Goal: Transaction & Acquisition: Subscribe to service/newsletter

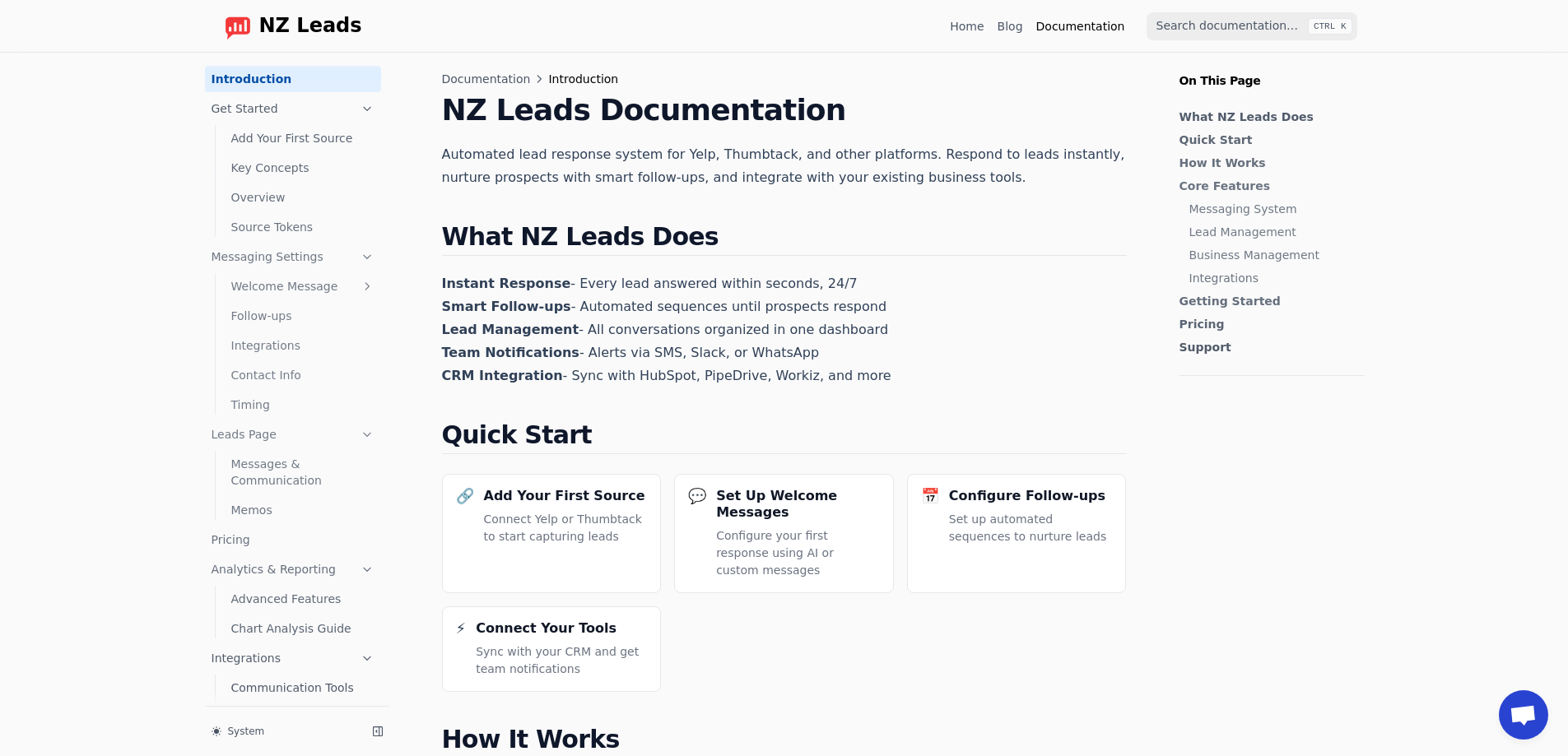
click at [1017, 28] on link "Blog" at bounding box center [1010, 26] width 26 height 17
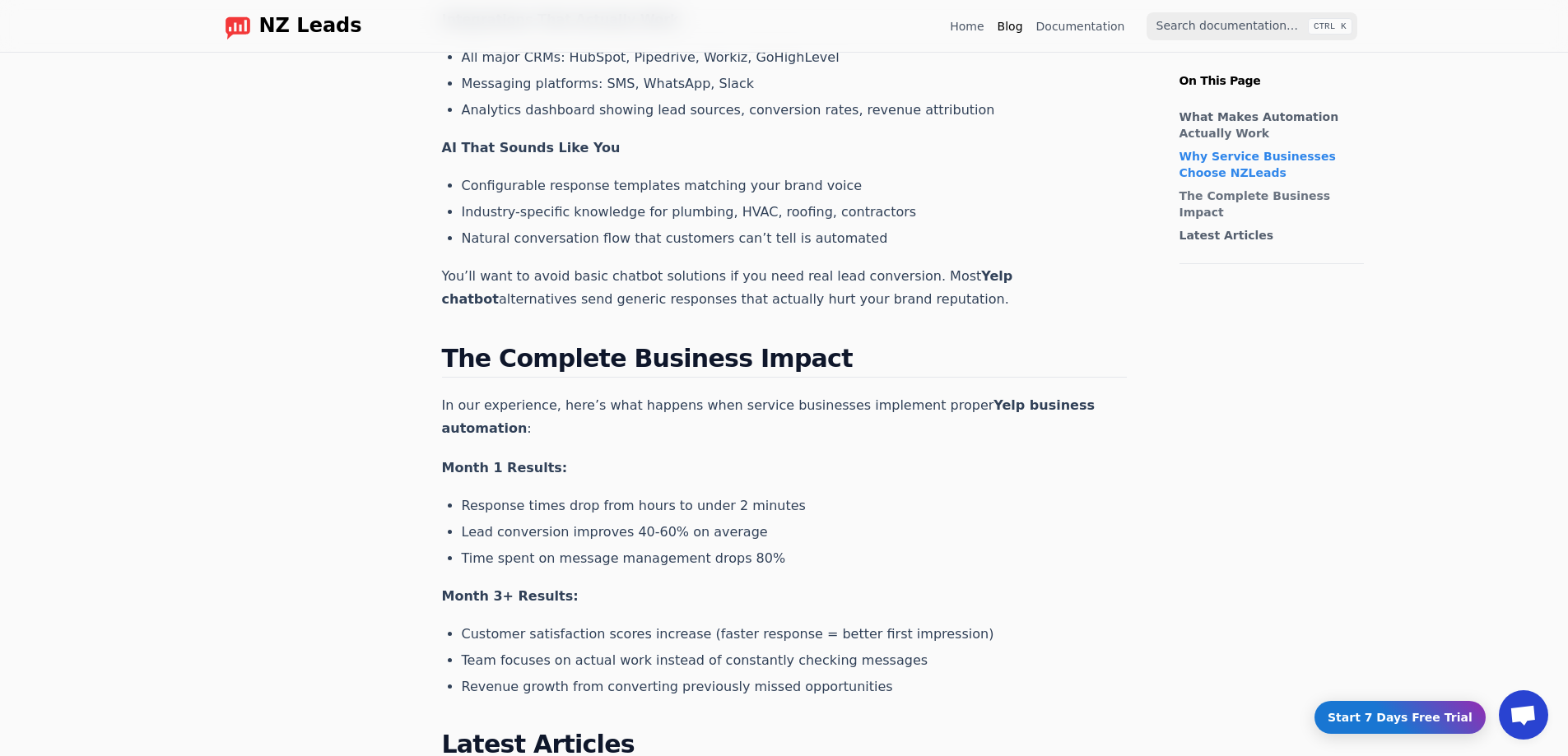
scroll to position [1152, 0]
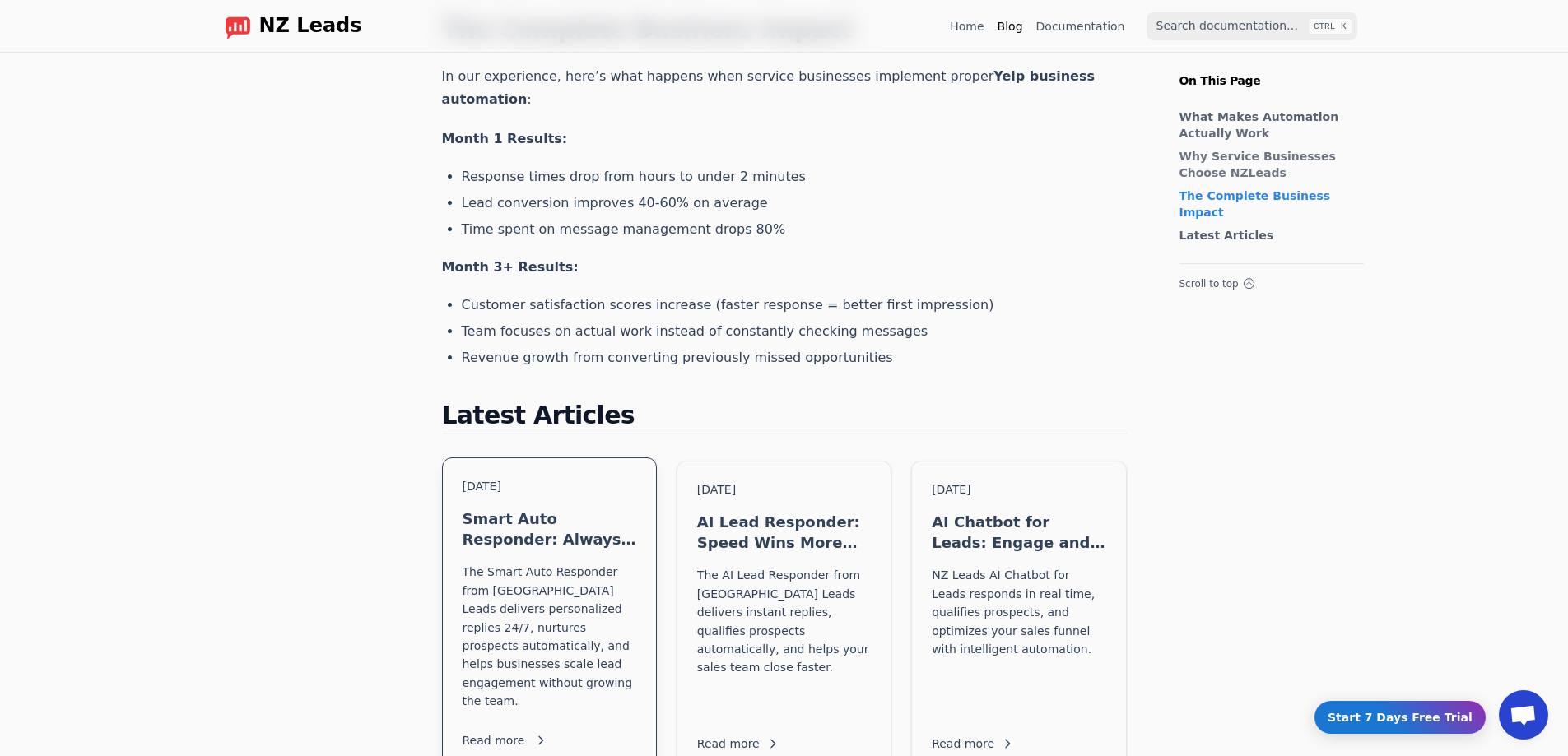
click at [523, 509] on h3 "Smart Auto Responder: Always-On Lead Engagement" at bounding box center [549, 529] width 173 height 41
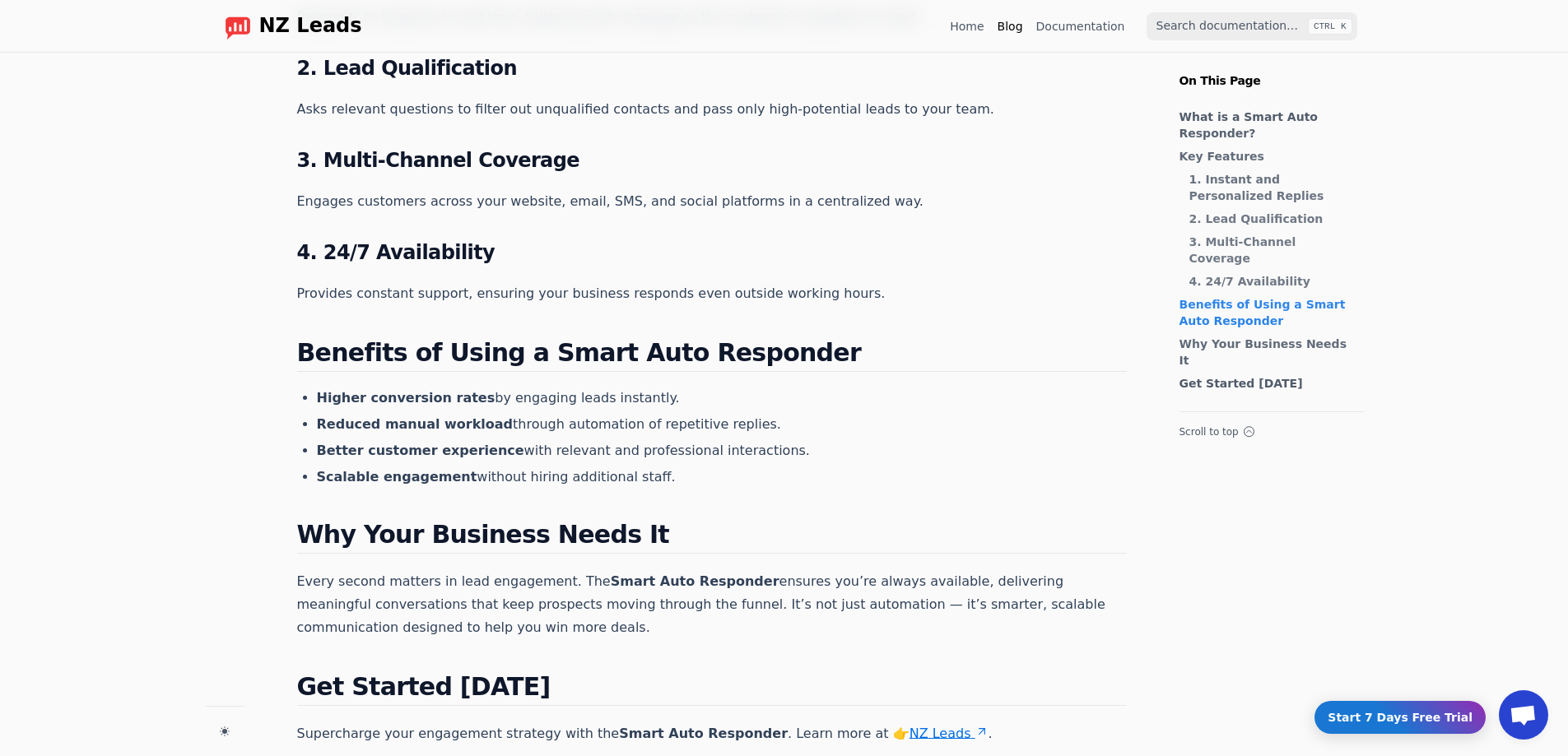
scroll to position [741, 0]
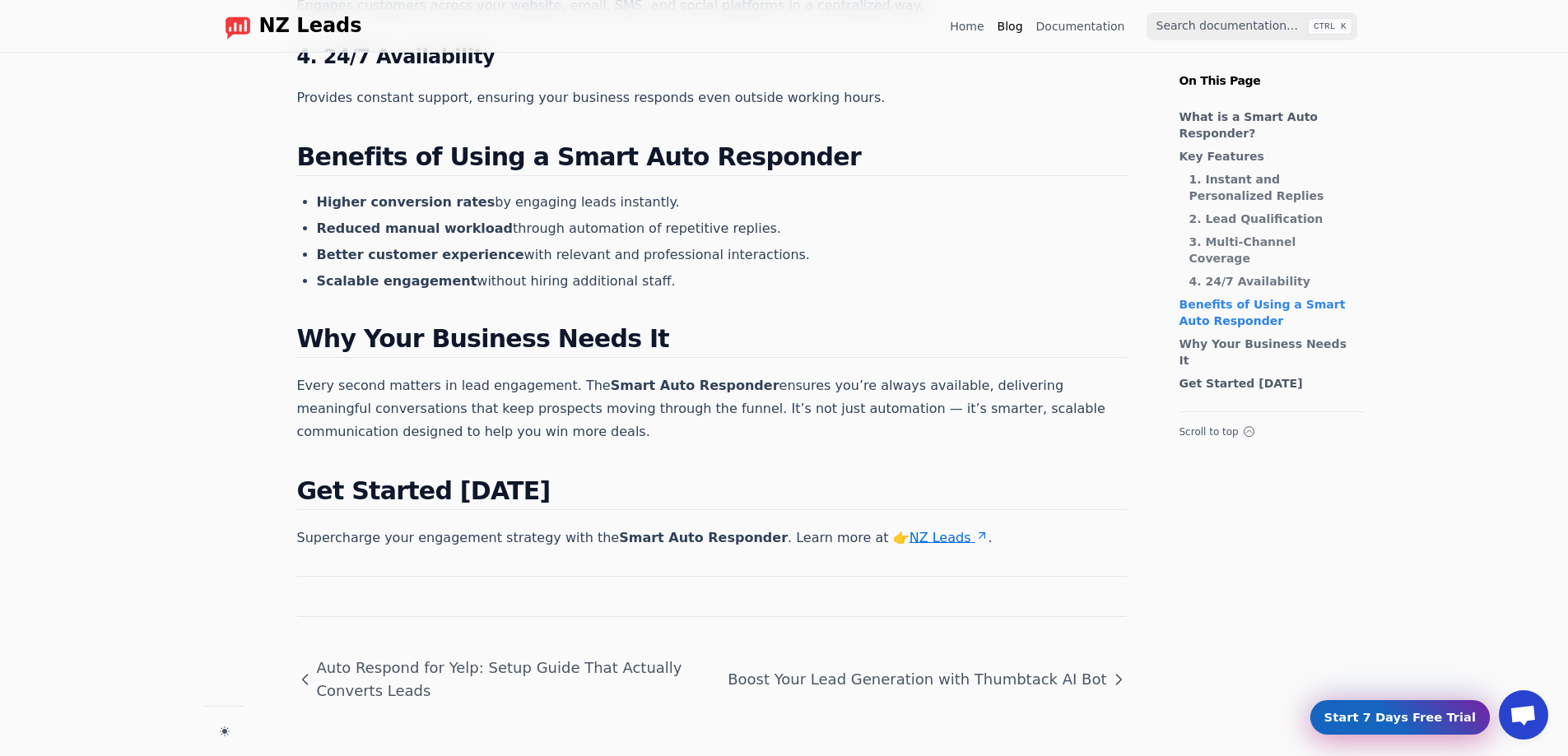
click at [1393, 722] on link "Start 7 Days Free Trial" at bounding box center [1400, 717] width 171 height 33
